Goal: Check status: Check status

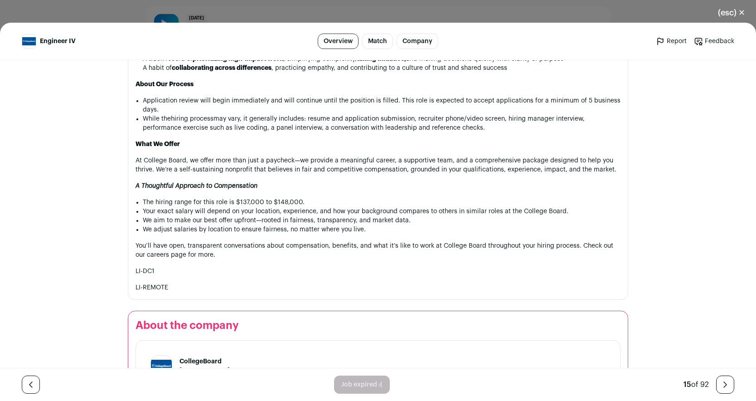
scroll to position [1213, 0]
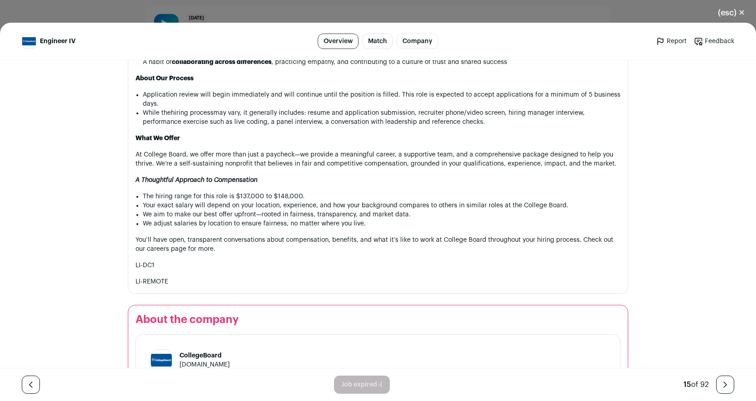
drag, startPoint x: 237, startPoint y: 198, endPoint x: 302, endPoint y: 194, distance: 65.4
click at [301, 194] on li "The hiring range for this role is $137,000 to $148,000." at bounding box center [382, 196] width 478 height 9
drag, startPoint x: 302, startPoint y: 194, endPoint x: 229, endPoint y: 195, distance: 73.5
click at [229, 195] on li "The hiring range for this role is $137,000 to $148,000." at bounding box center [382, 196] width 478 height 9
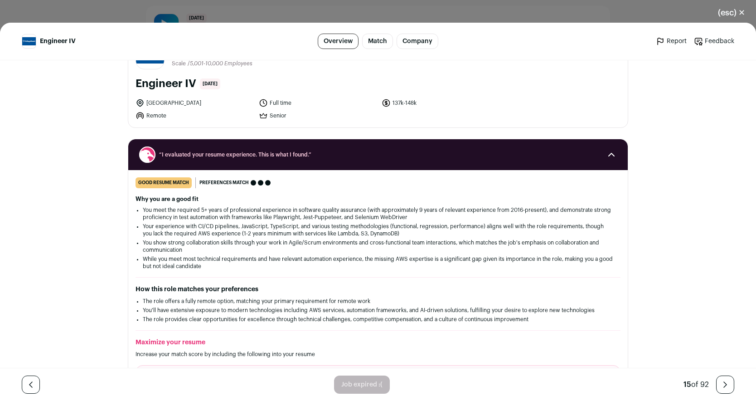
scroll to position [42, 0]
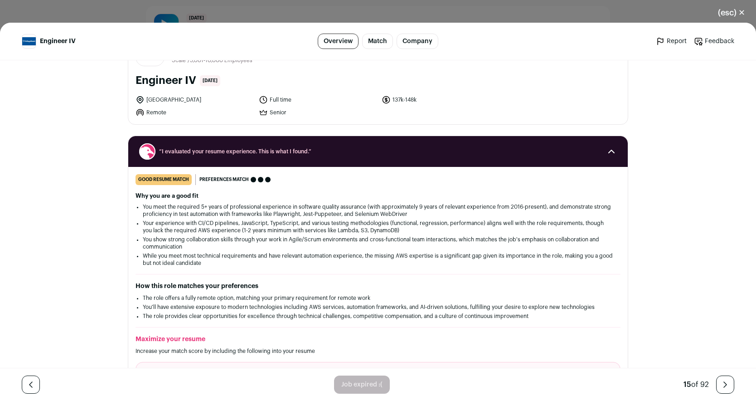
click at [257, 287] on h2 "How this role matches your preferences" at bounding box center [378, 286] width 485 height 9
click at [198, 241] on li "You show strong collaboration skills through your work in Agile/Scrum environme…" at bounding box center [378, 243] width 471 height 15
drag, startPoint x: 135, startPoint y: 170, endPoint x: 170, endPoint y: 330, distance: 163.3
click at [169, 328] on section "“I evaluated your resume experience. This is what I found.” good resume match Y…" at bounding box center [378, 297] width 501 height 322
drag, startPoint x: 136, startPoint y: 196, endPoint x: 174, endPoint y: 342, distance: 151.0
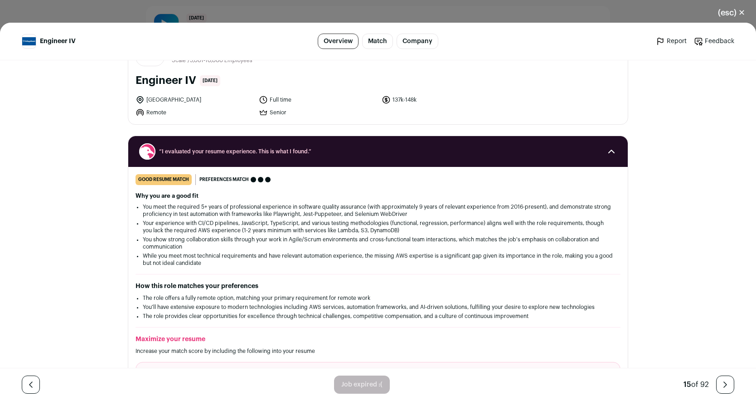
click at [174, 340] on div "good resume match You meet the must-have requirements but are missing some nice…" at bounding box center [378, 312] width 500 height 276
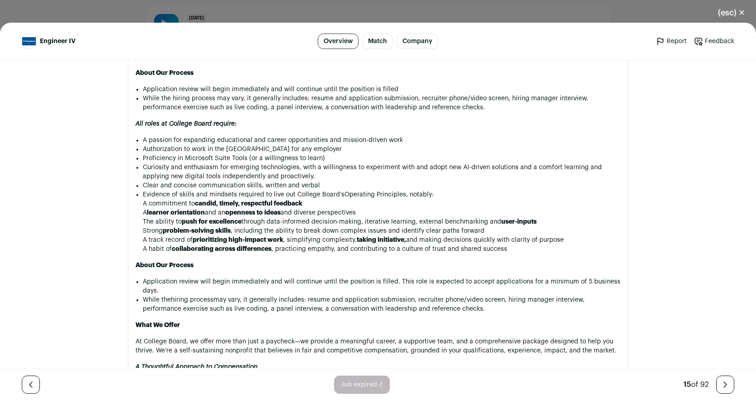
scroll to position [1031, 0]
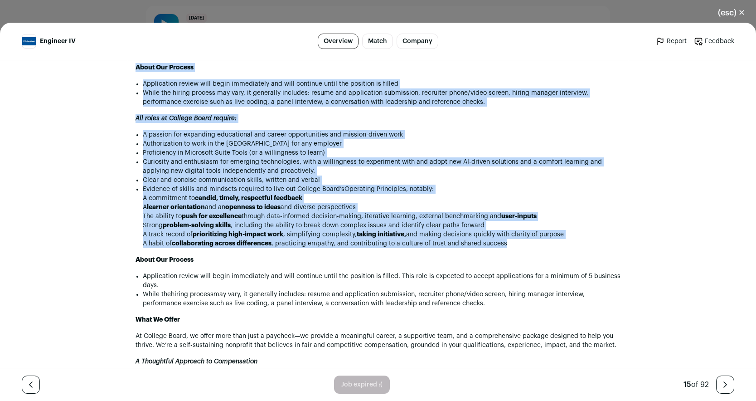
copy div "Why you are a good fit You meet the required 5+ years of professional experienc…"
